Goal: Task Accomplishment & Management: Manage account settings

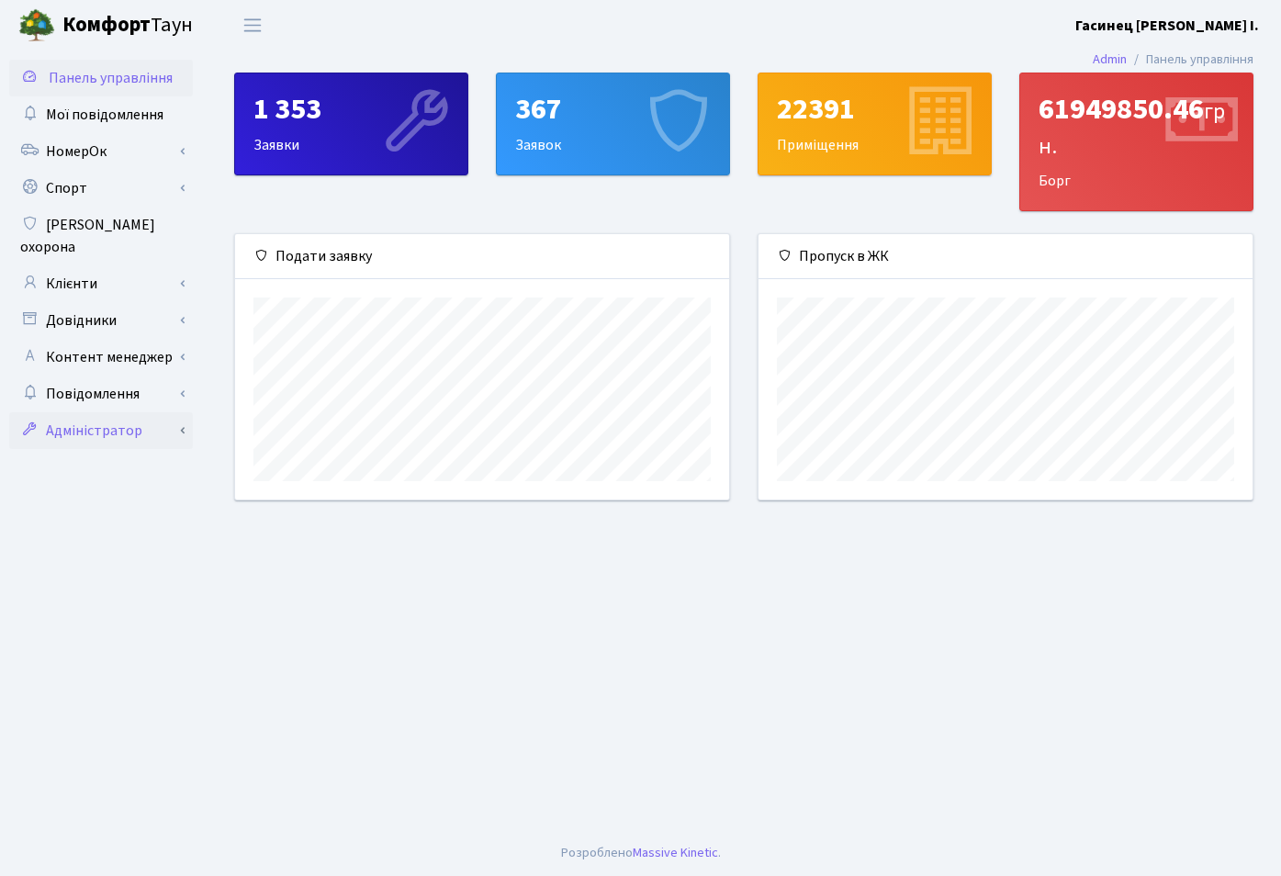
scroll to position [265, 494]
click at [151, 412] on link "Адміністратор" at bounding box center [101, 430] width 184 height 37
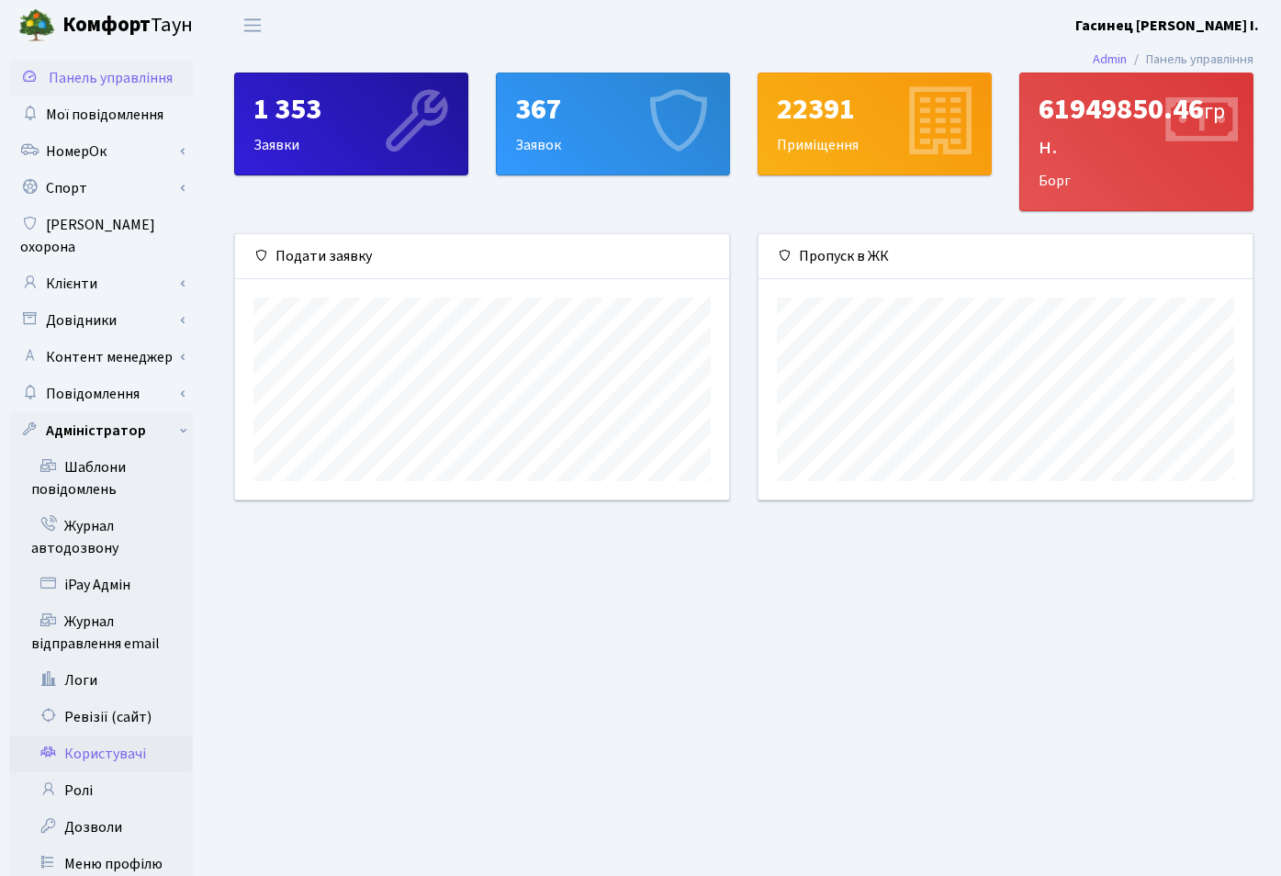
click at [122, 736] on link "Користувачі" at bounding box center [101, 754] width 184 height 37
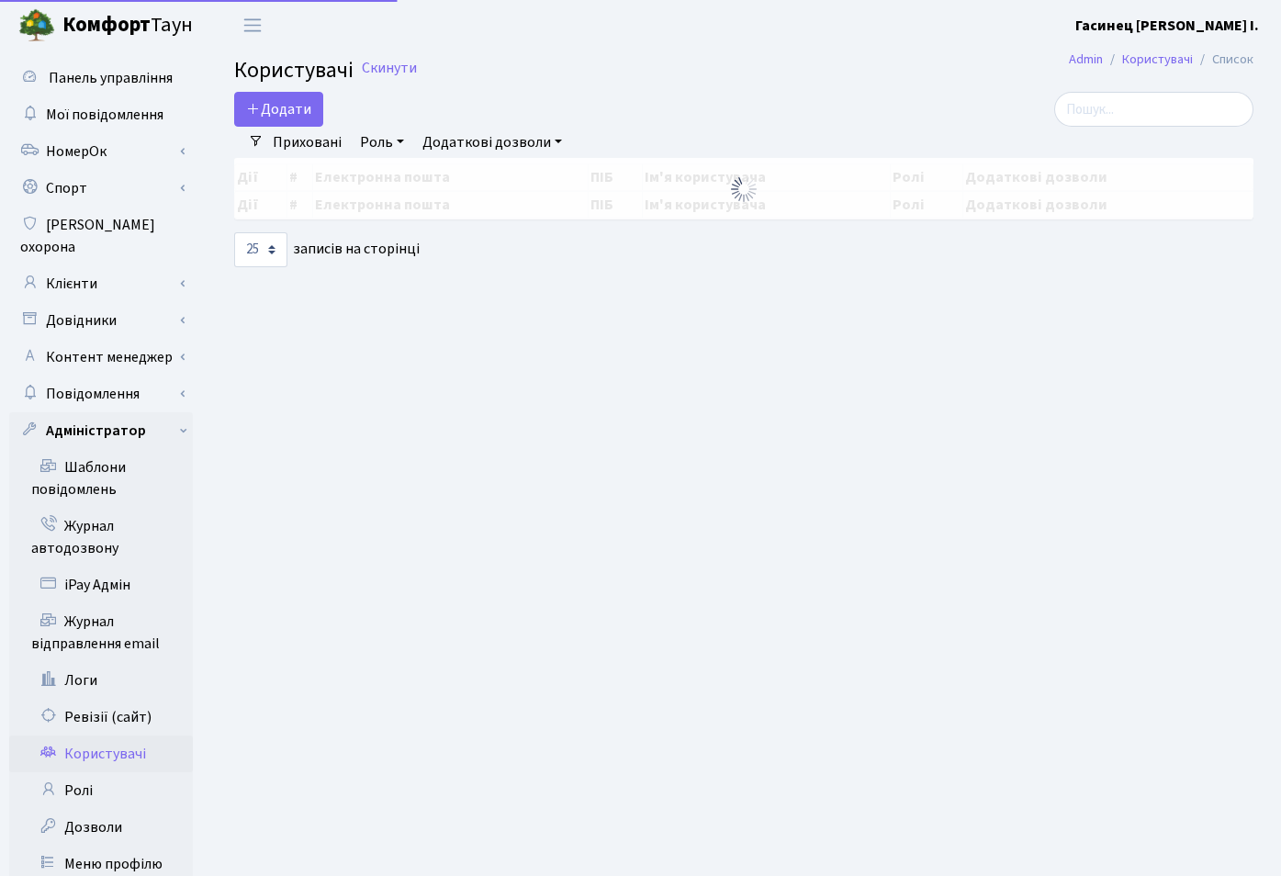
select select "25"
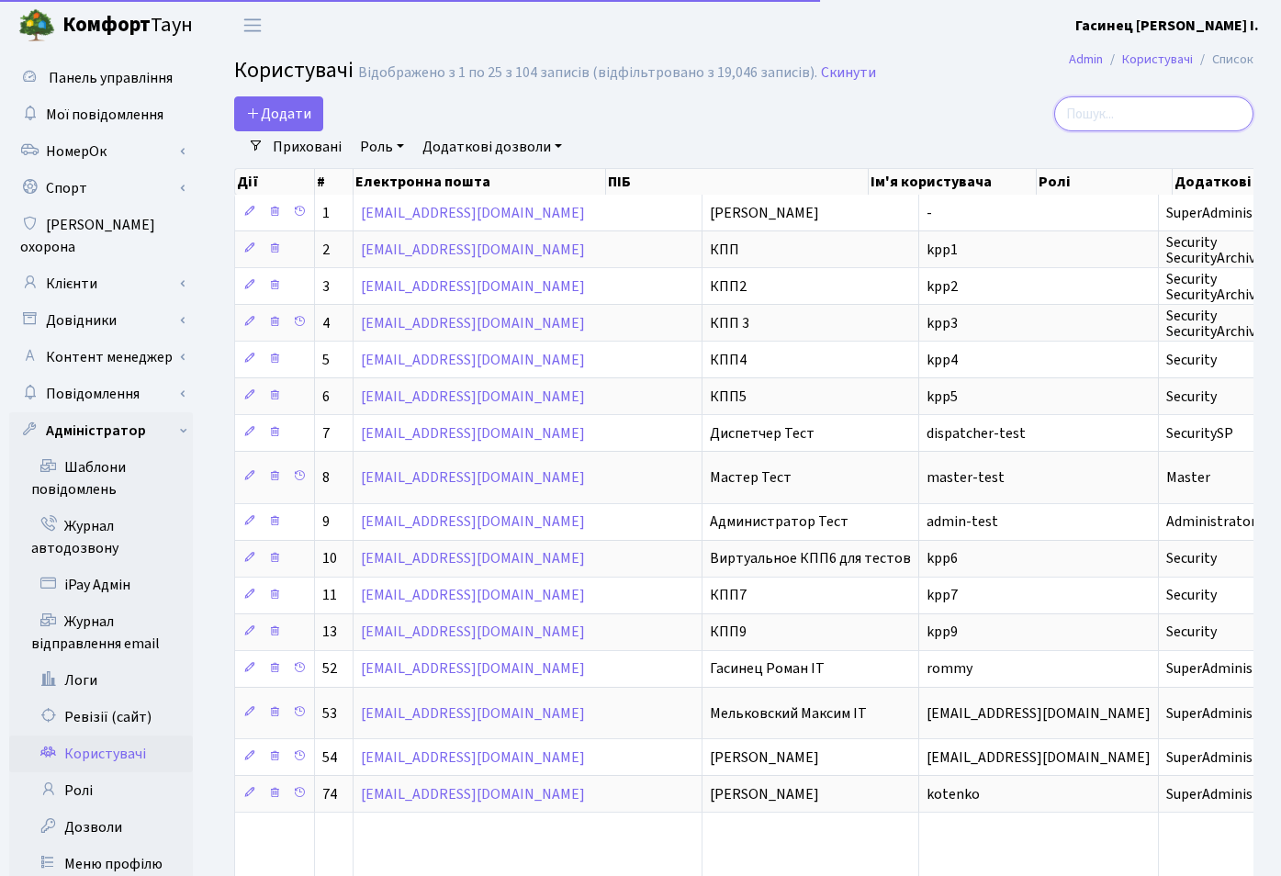
click at [1155, 110] on input "search" at bounding box center [1153, 113] width 199 height 35
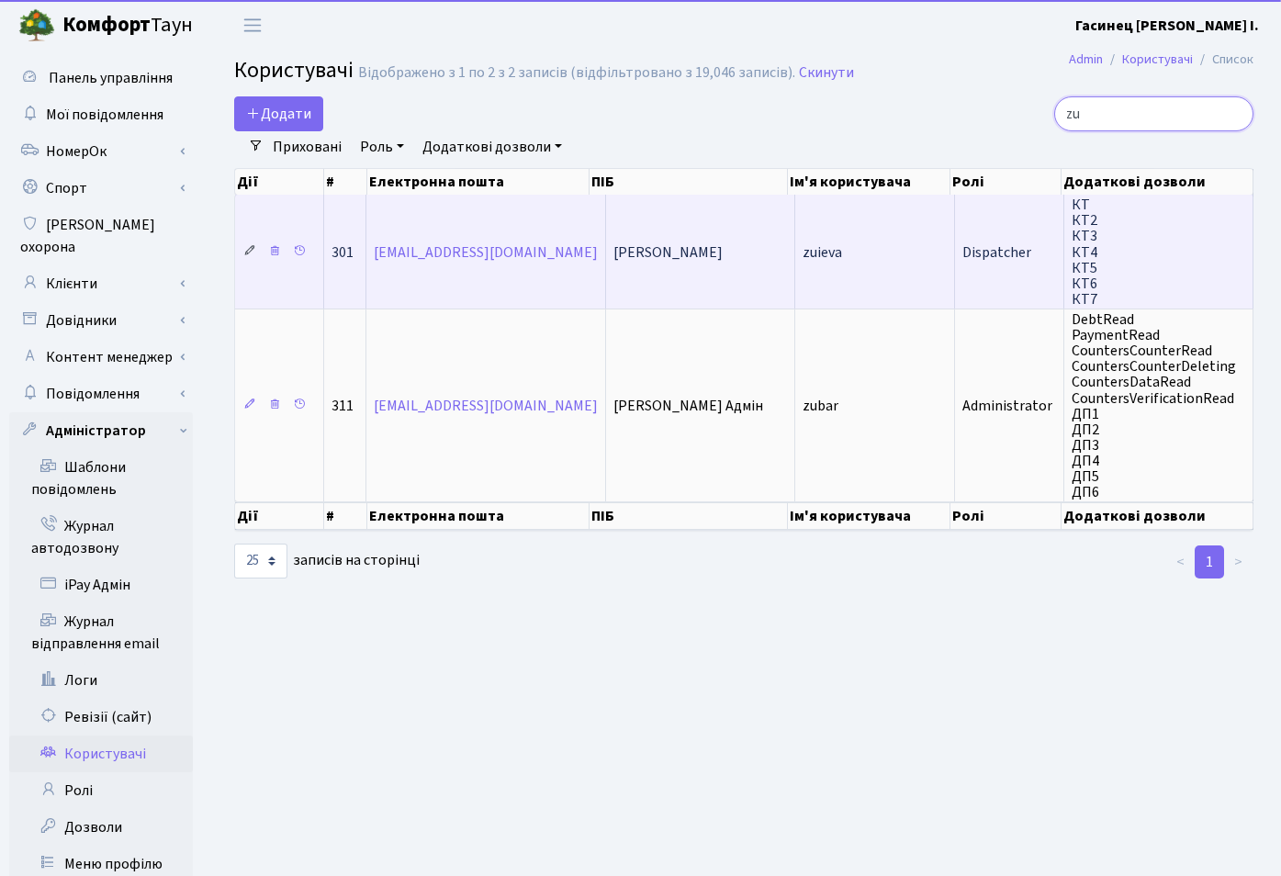
type input "zu"
click at [254, 253] on icon at bounding box center [249, 250] width 13 height 13
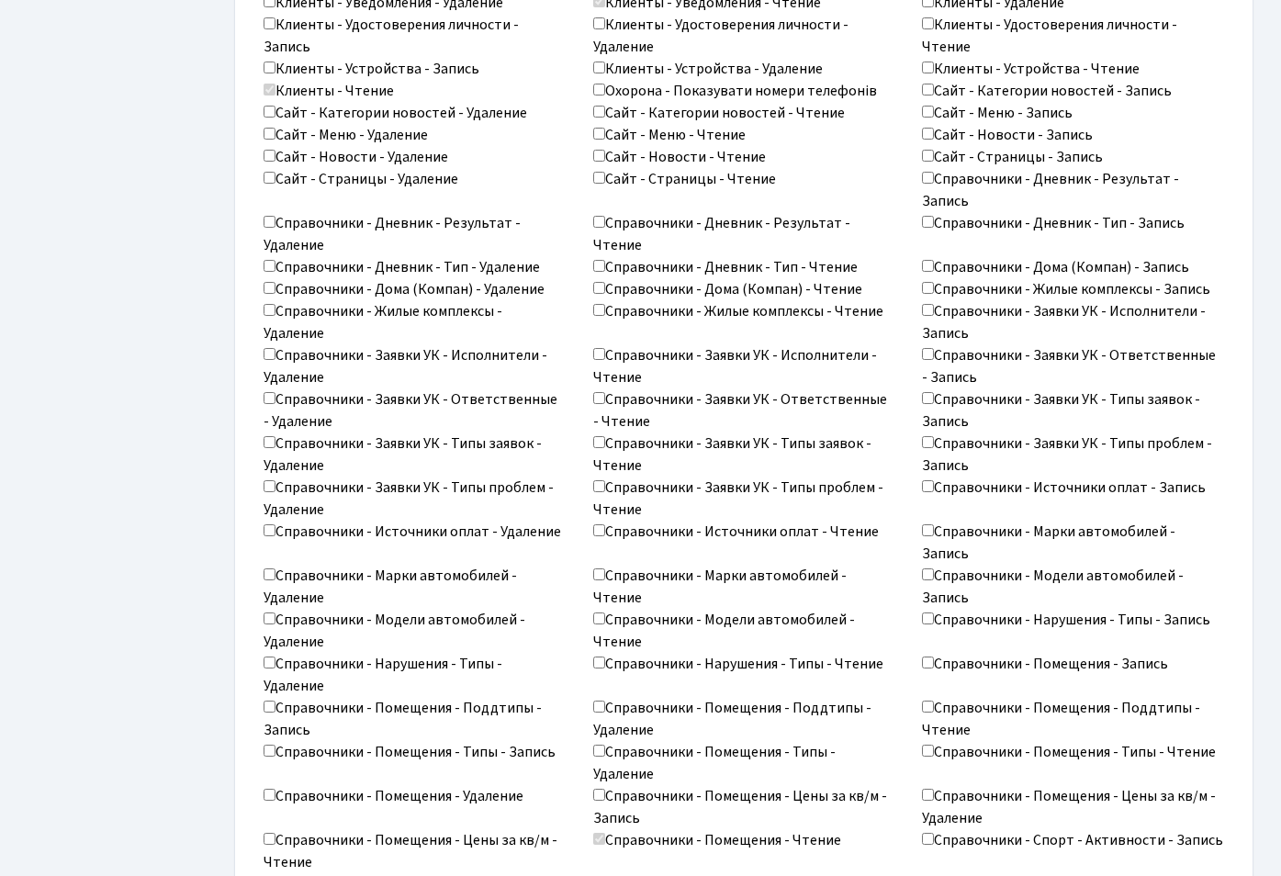
scroll to position [2660, 0]
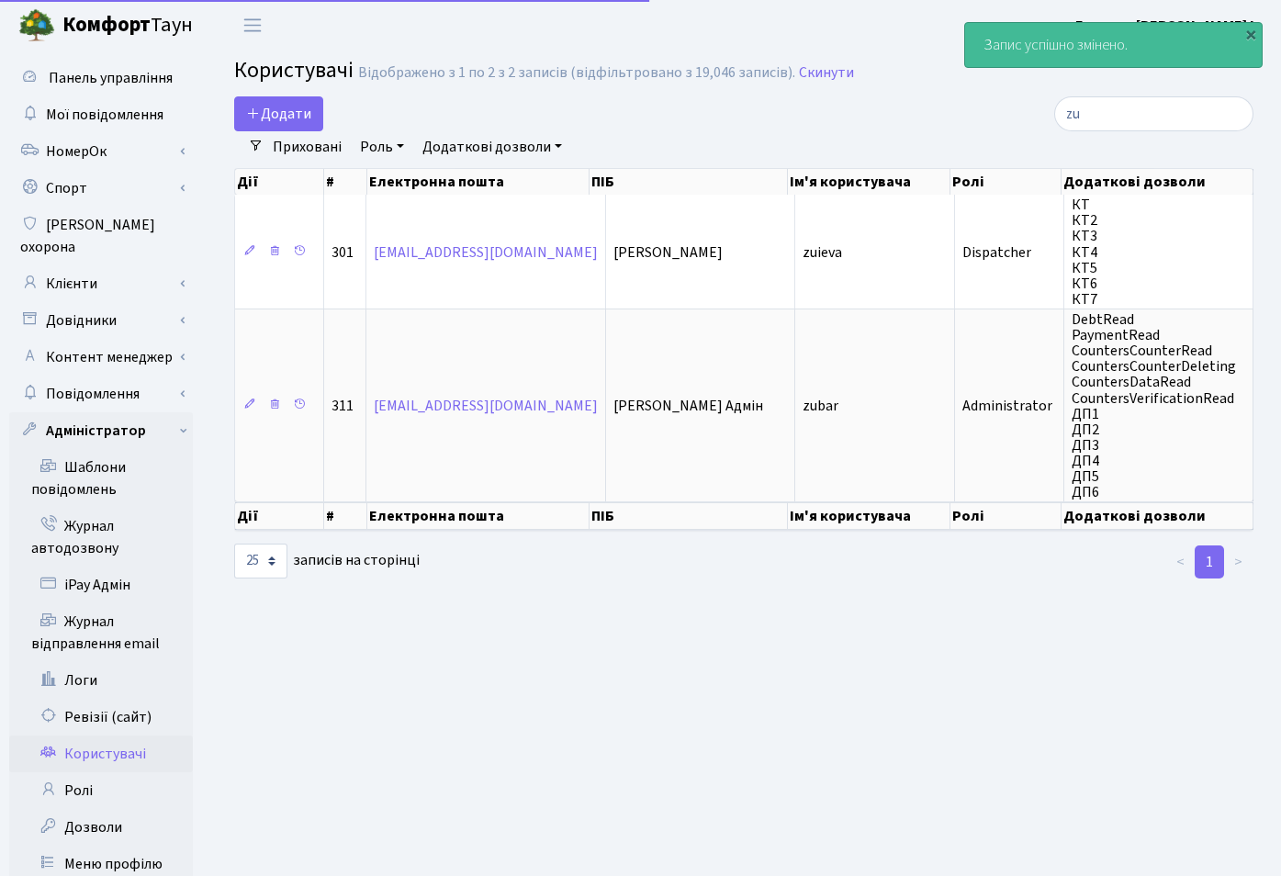
select select "25"
